Goal: Find specific page/section: Find specific page/section

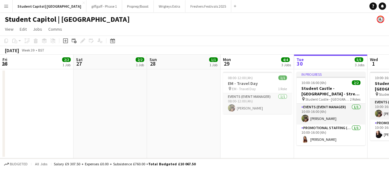
scroll to position [0, 140]
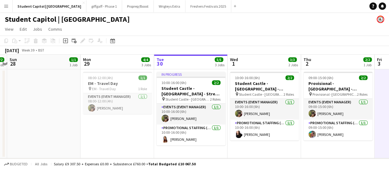
click at [8, 5] on app-icon "Menu" at bounding box center [6, 6] width 5 height 5
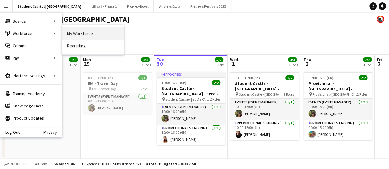
click at [71, 36] on link "My Workforce" at bounding box center [93, 33] width 62 height 12
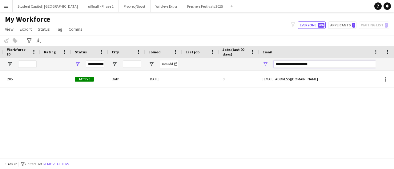
click at [280, 66] on input "**********" at bounding box center [325, 64] width 105 height 7
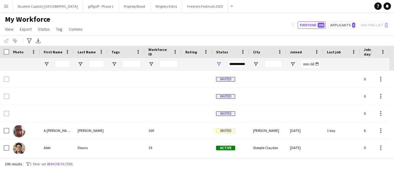
click at [93, 59] on div at bounding box center [96, 64] width 15 height 12
click at [92, 62] on input "Last Name Filter Input" at bounding box center [96, 64] width 15 height 7
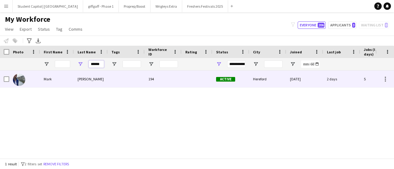
type input "******"
click at [19, 78] on img at bounding box center [19, 80] width 12 height 12
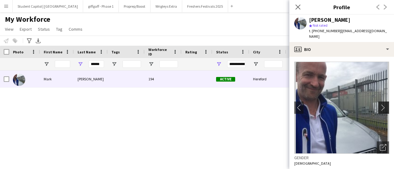
click at [379, 105] on app-icon "chevron-right" at bounding box center [384, 108] width 10 height 6
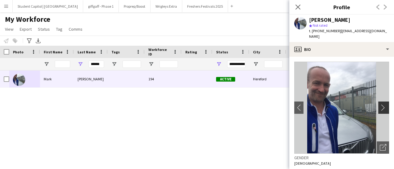
click at [379, 105] on app-icon "chevron-right" at bounding box center [384, 108] width 10 height 6
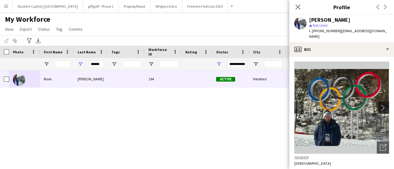
click at [379, 105] on app-icon "chevron-right" at bounding box center [384, 108] width 10 height 6
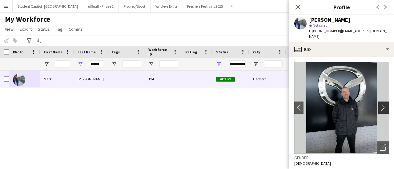
click at [379, 105] on app-icon "chevron-right" at bounding box center [384, 108] width 10 height 6
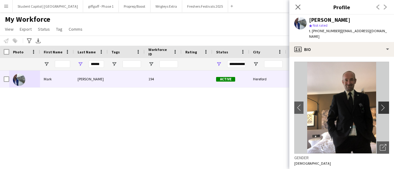
click at [379, 105] on app-icon "chevron-right" at bounding box center [384, 108] width 10 height 6
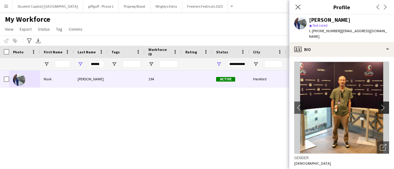
click at [379, 105] on app-icon "chevron-right" at bounding box center [384, 108] width 10 height 6
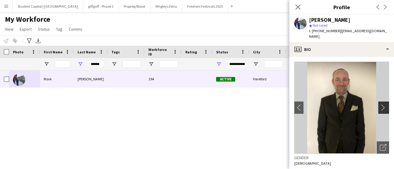
click at [379, 105] on app-icon "chevron-right" at bounding box center [384, 108] width 10 height 6
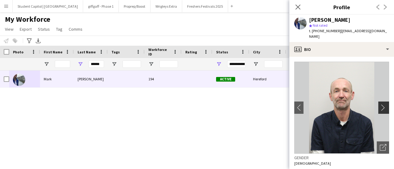
click at [379, 105] on app-icon "chevron-right" at bounding box center [384, 108] width 10 height 6
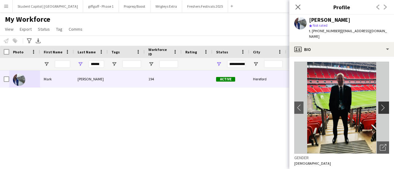
click at [379, 105] on app-icon "chevron-right" at bounding box center [384, 108] width 10 height 6
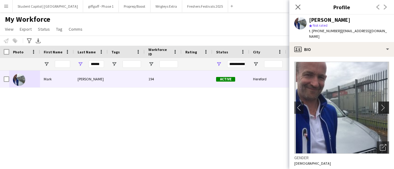
click at [379, 105] on app-icon "chevron-right" at bounding box center [384, 108] width 10 height 6
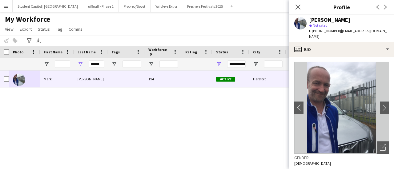
click at [232, 111] on div "[PERSON_NAME] 194 Active [GEOGRAPHIC_DATA] [DATE] 2 days 5 [EMAIL_ADDRESS][DOMA…" at bounding box center [187, 112] width 375 height 83
click at [298, 9] on icon "Close pop-in" at bounding box center [298, 7] width 6 height 6
